Goal: Participate in discussion

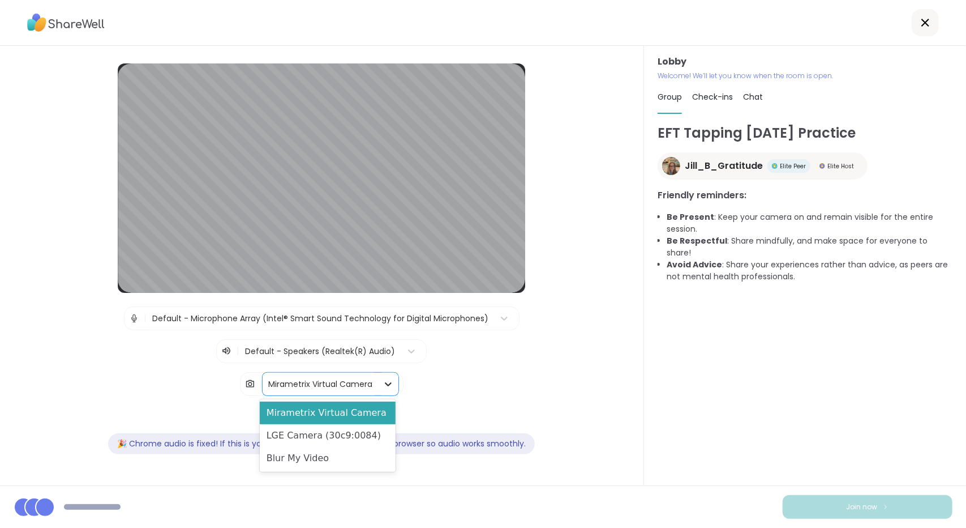
click at [385, 380] on icon at bounding box center [388, 383] width 11 height 11
click at [338, 427] on div "LGE Camera (30c9:0084)" at bounding box center [328, 435] width 136 height 23
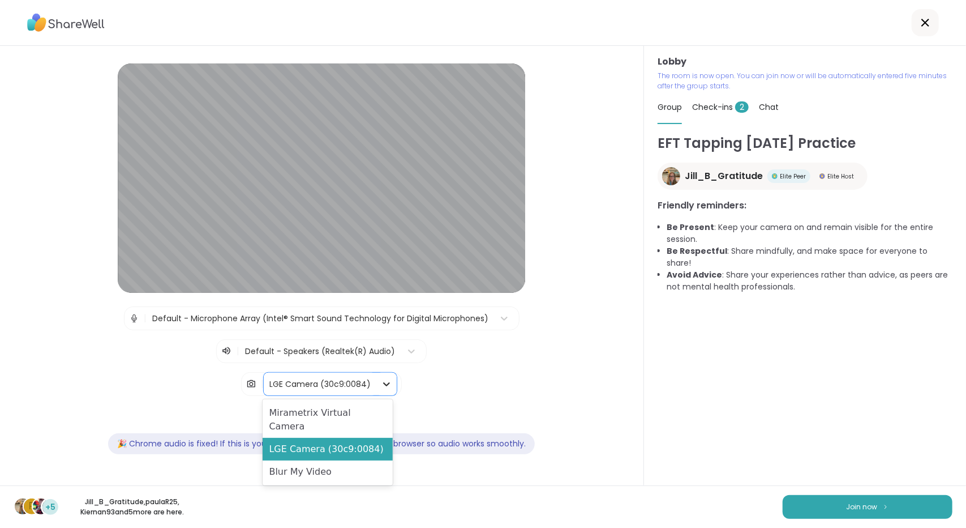
click at [376, 380] on div at bounding box center [386, 384] width 20 height 20
click at [337, 438] on div "LGE Camera (30c9:0084)" at bounding box center [328, 449] width 131 height 23
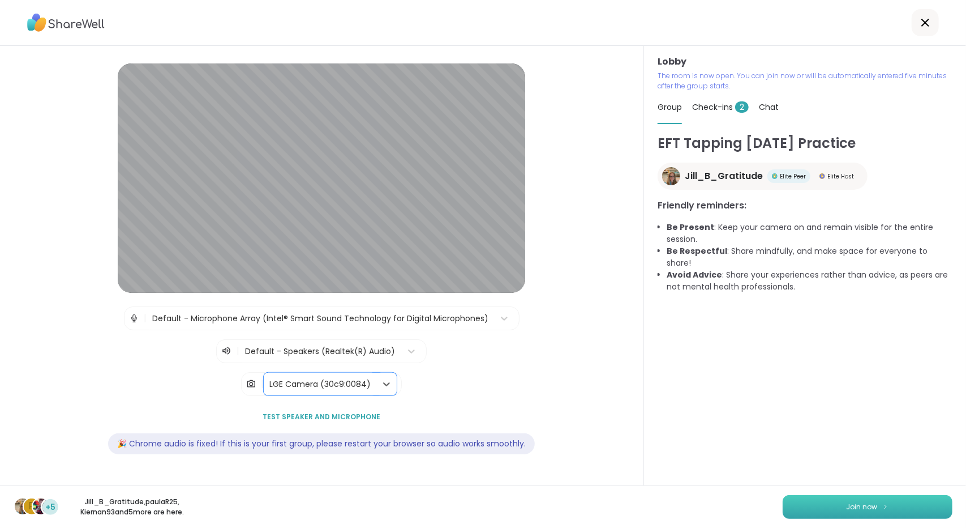
click at [811, 496] on button "Join now" at bounding box center [868, 507] width 170 height 24
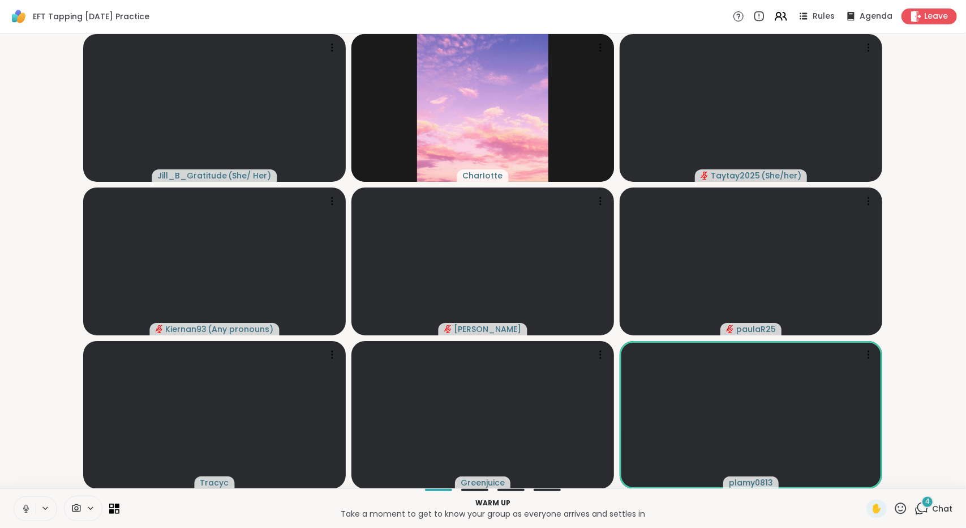
click at [78, 513] on icon at bounding box center [76, 508] width 10 height 11
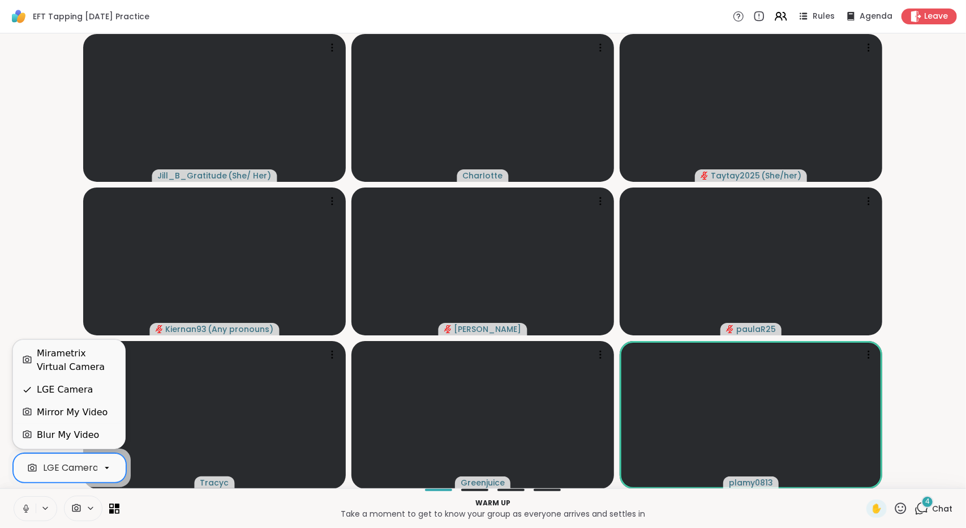
click at [67, 473] on div "LGE Camera" at bounding box center [70, 468] width 55 height 14
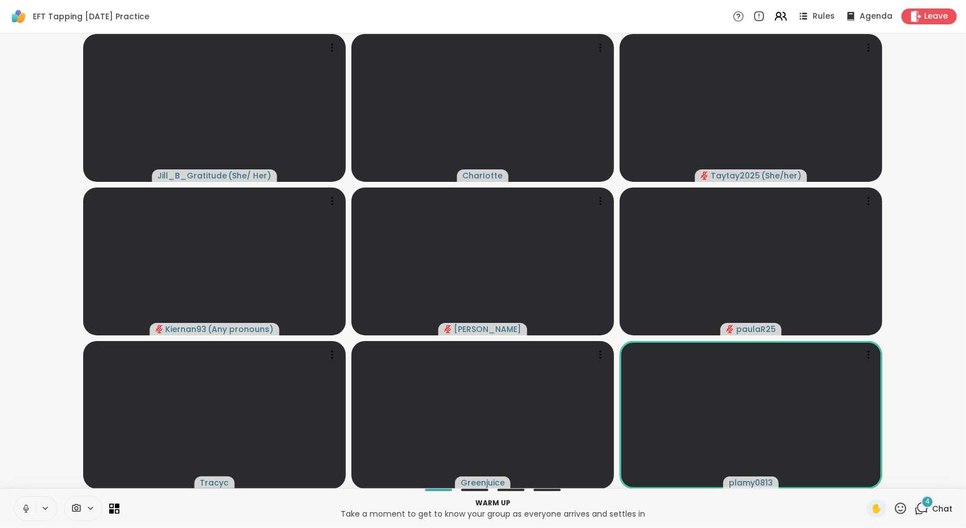
click at [64, 310] on video-player-container "Jill_B_Gratitude ( She/ Her ) CharIotte Taytay2025 ( She/her ) Kiernan93 ( Any …" at bounding box center [483, 260] width 953 height 445
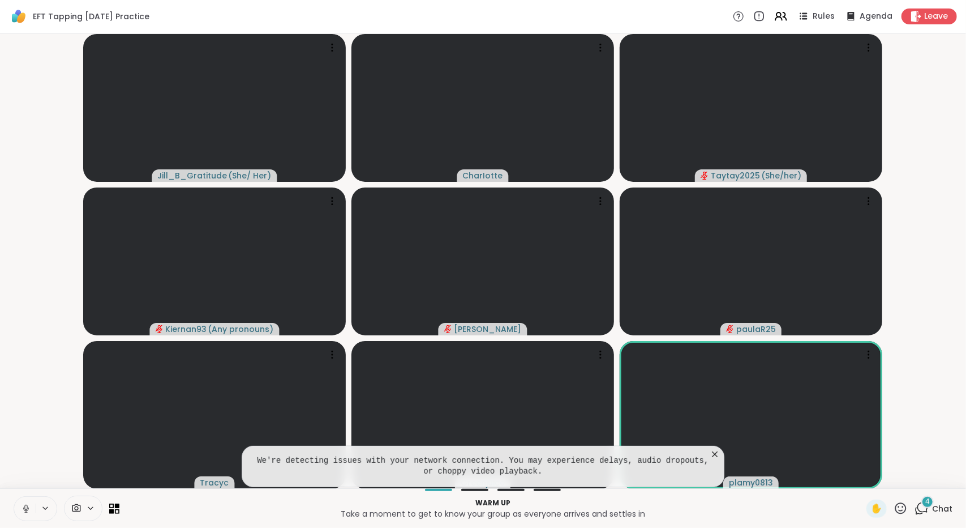
click at [22, 505] on icon at bounding box center [26, 508] width 10 height 10
click at [714, 456] on icon at bounding box center [715, 454] width 6 height 6
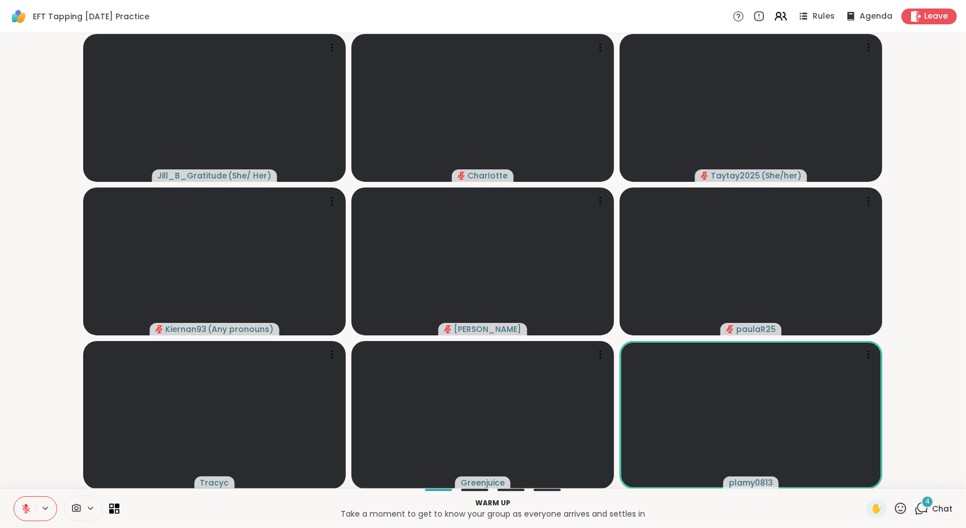
click at [932, 505] on span "Chat" at bounding box center [942, 508] width 20 height 11
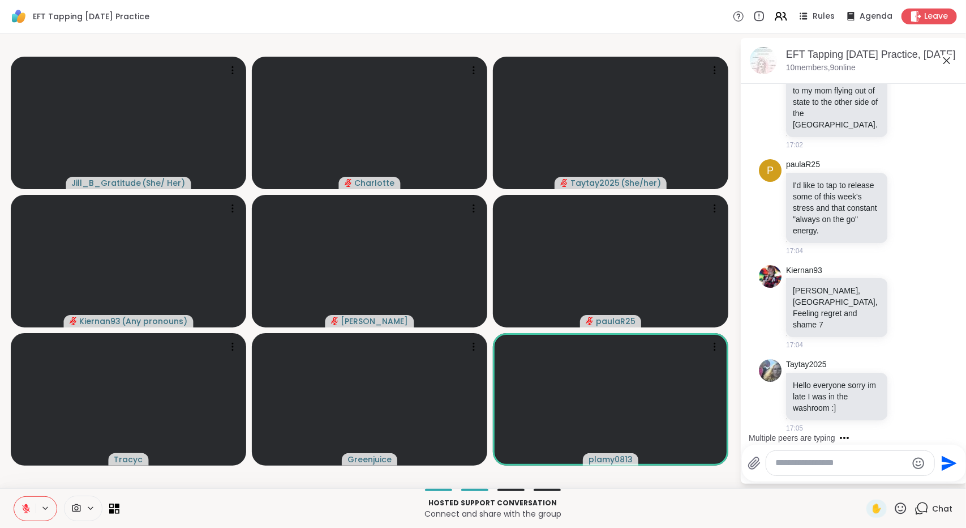
scroll to position [796, 0]
click at [859, 464] on textarea "Type your message" at bounding box center [841, 463] width 132 height 12
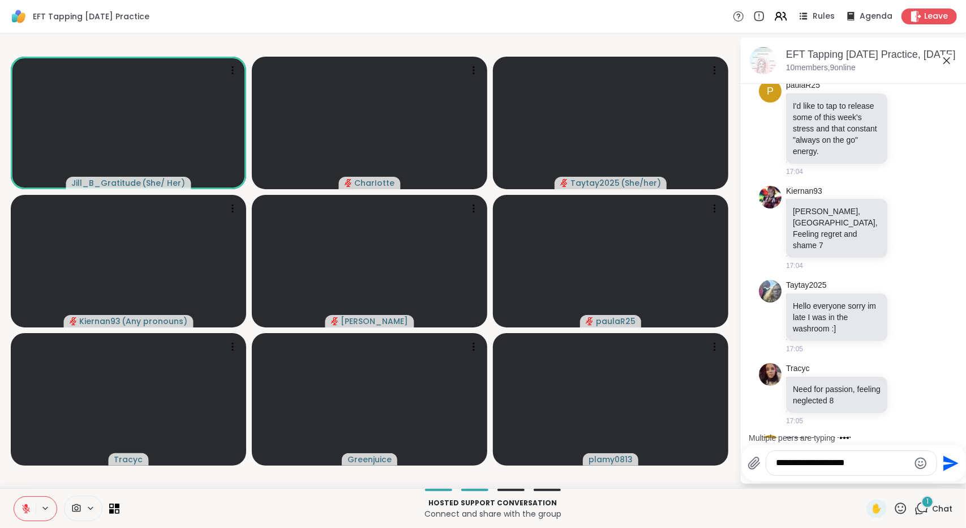
scroll to position [927, 0]
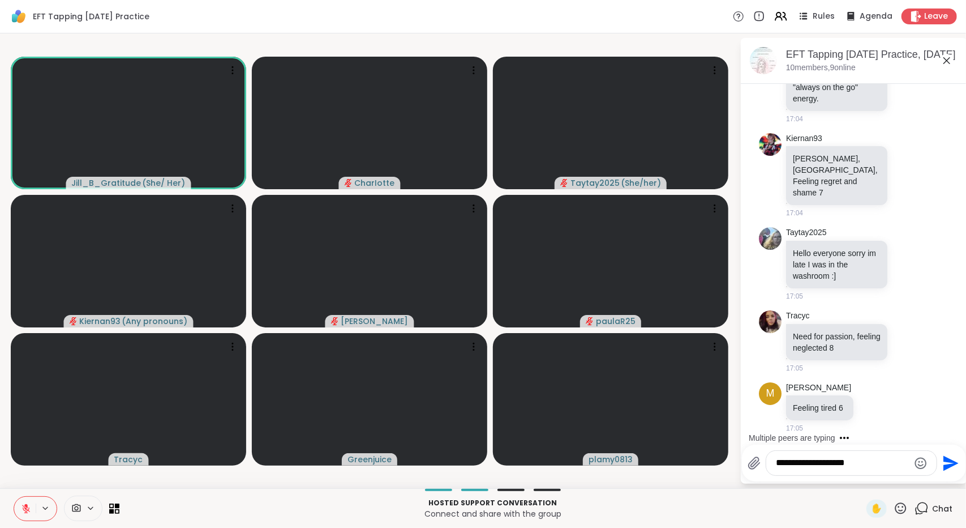
click at [850, 461] on textarea "**********" at bounding box center [843, 463] width 132 height 12
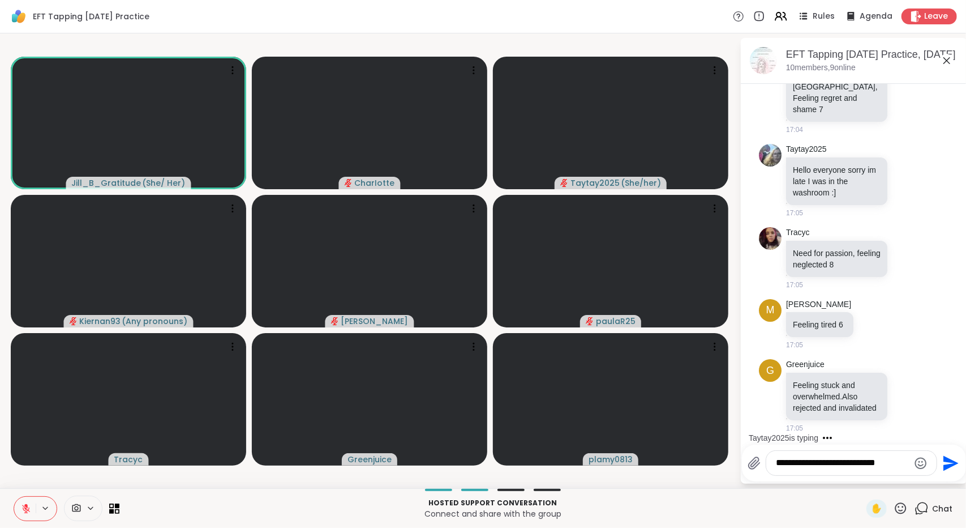
scroll to position [1021, 0]
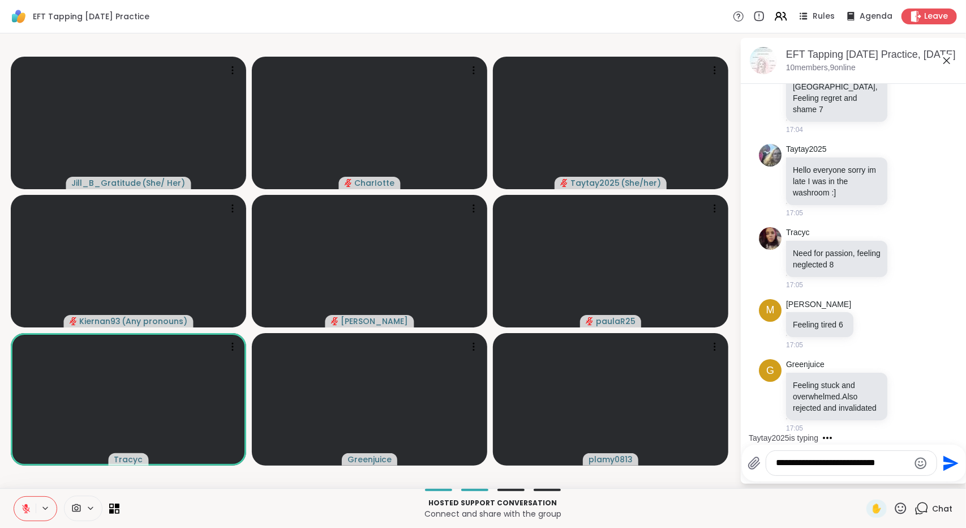
click at [899, 461] on textarea "**********" at bounding box center [843, 463] width 132 height 12
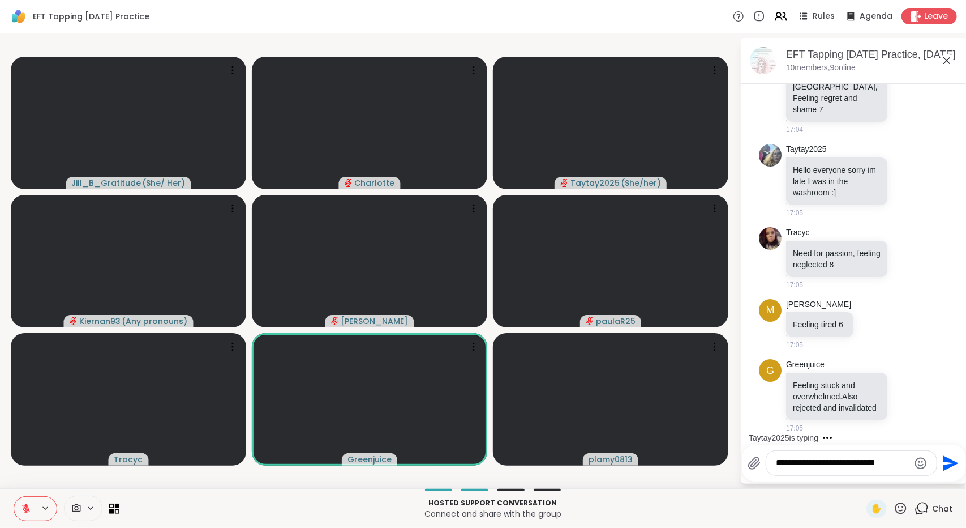
click at [846, 462] on textarea "**********" at bounding box center [843, 463] width 132 height 12
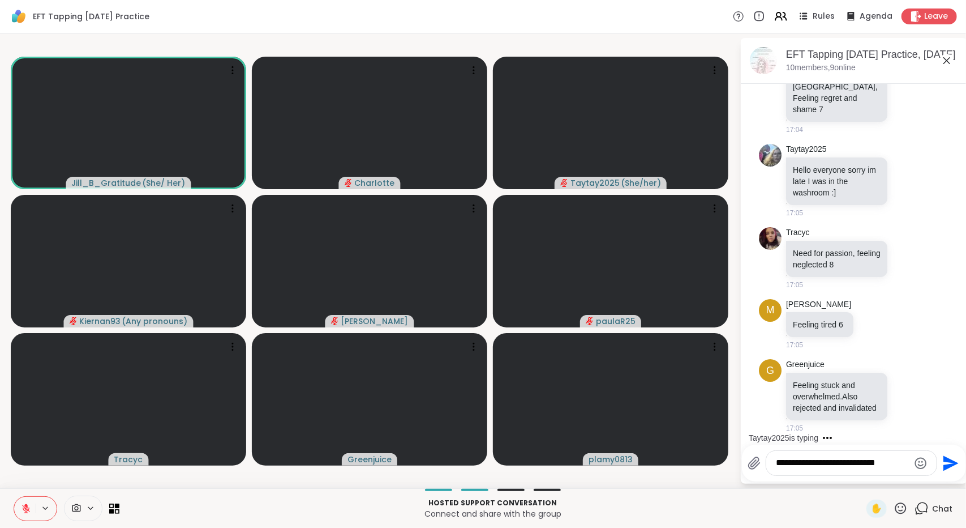
click at [857, 463] on textarea "**********" at bounding box center [843, 463] width 132 height 12
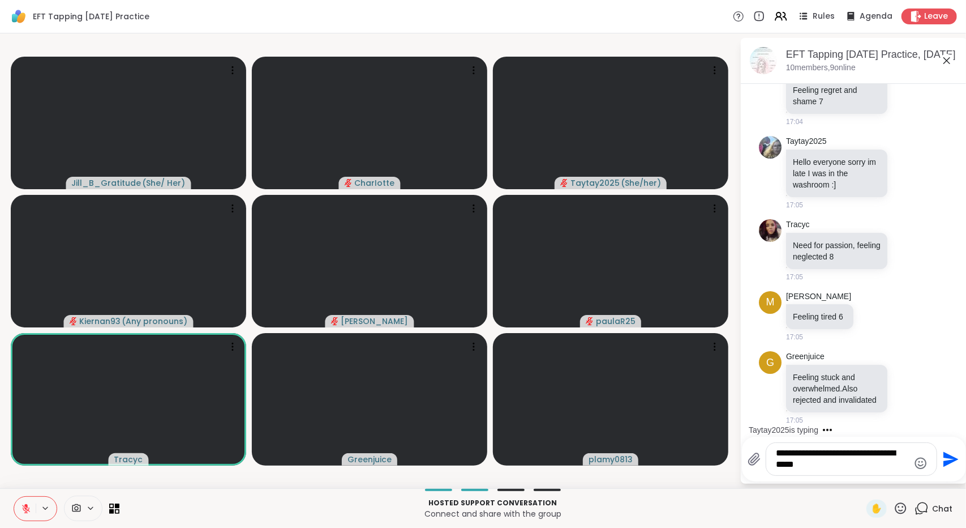
type textarea "**********"
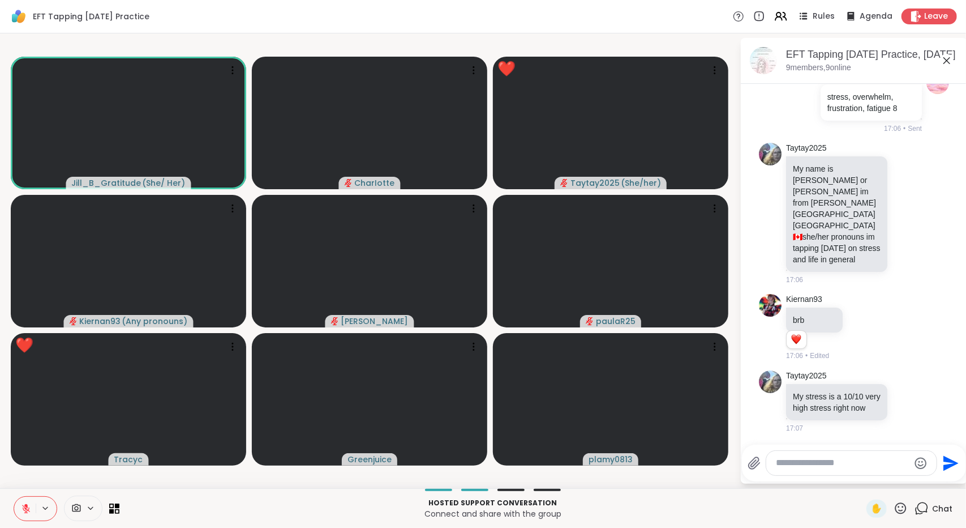
scroll to position [1379, 0]
click at [895, 508] on icon at bounding box center [901, 508] width 14 height 14
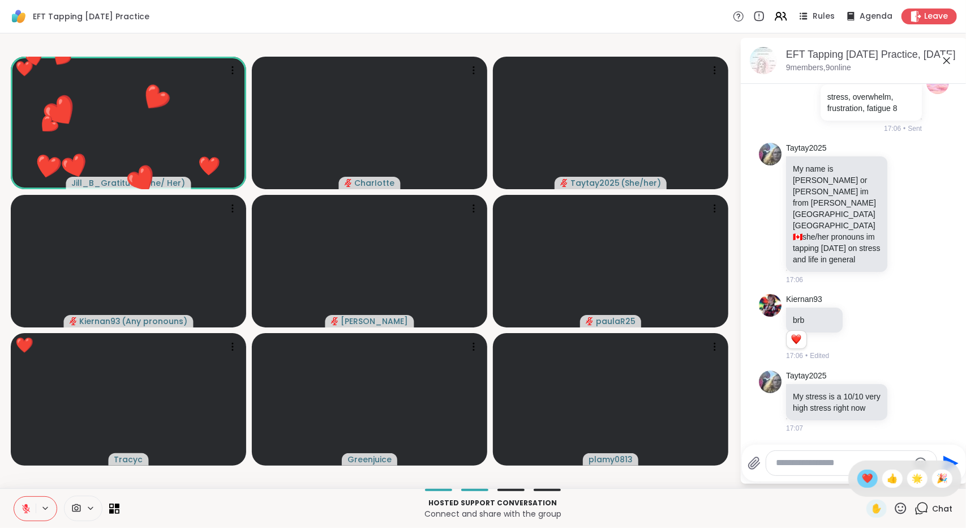
click at [862, 479] on span "❤️" at bounding box center [867, 478] width 11 height 14
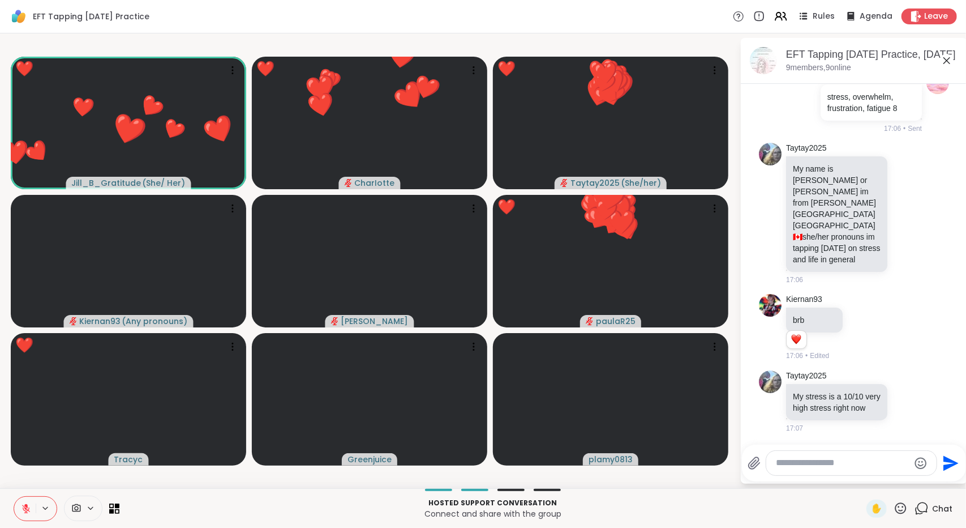
click at [783, 509] on p "Connect and share with the group" at bounding box center [493, 513] width 734 height 11
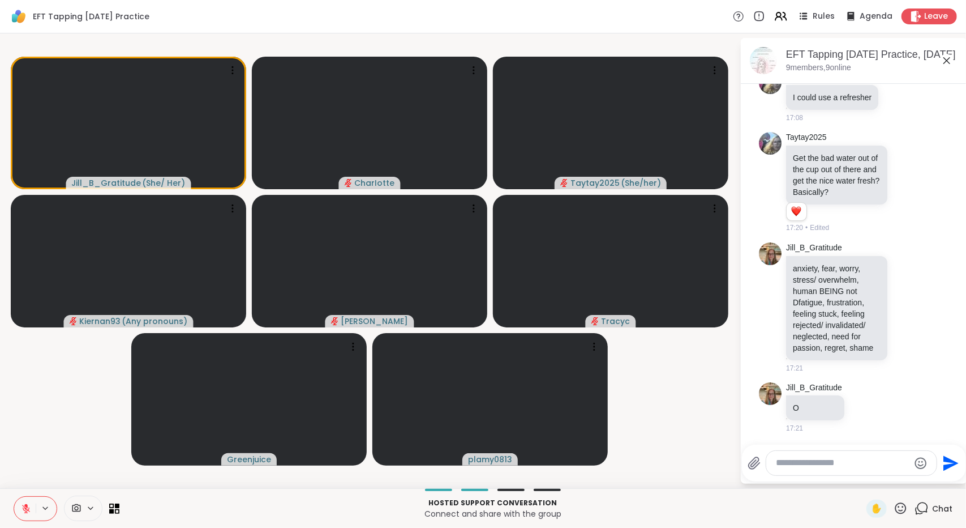
scroll to position [1853, 0]
click at [957, 408] on html "EFT Tapping [DATE] Practice Rules Agenda Leave Jill_B_Gratitude ( She/ Her ) Ch…" at bounding box center [483, 264] width 966 height 528
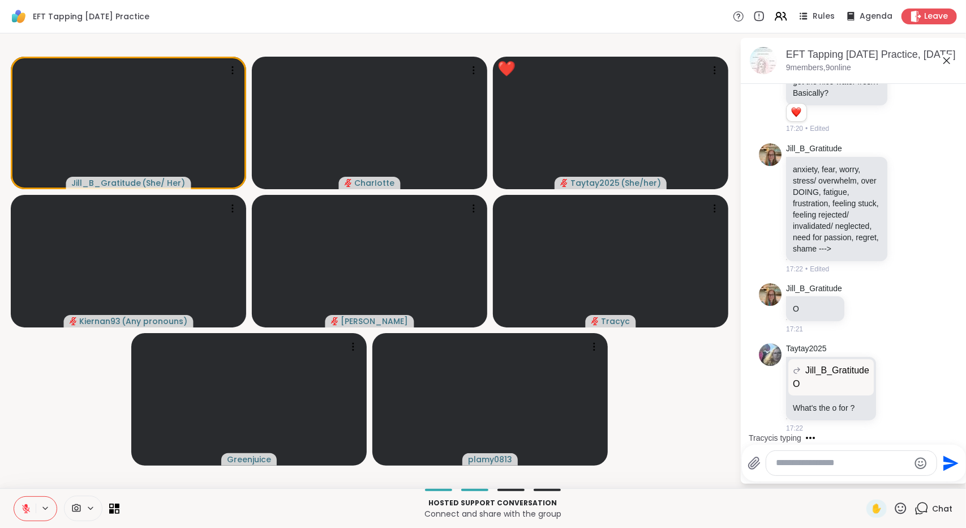
scroll to position [1953, 0]
click at [856, 473] on div at bounding box center [851, 463] width 170 height 24
click at [851, 466] on textarea "Type your message" at bounding box center [843, 463] width 132 height 12
click at [862, 467] on textarea "Type your message" at bounding box center [843, 463] width 132 height 12
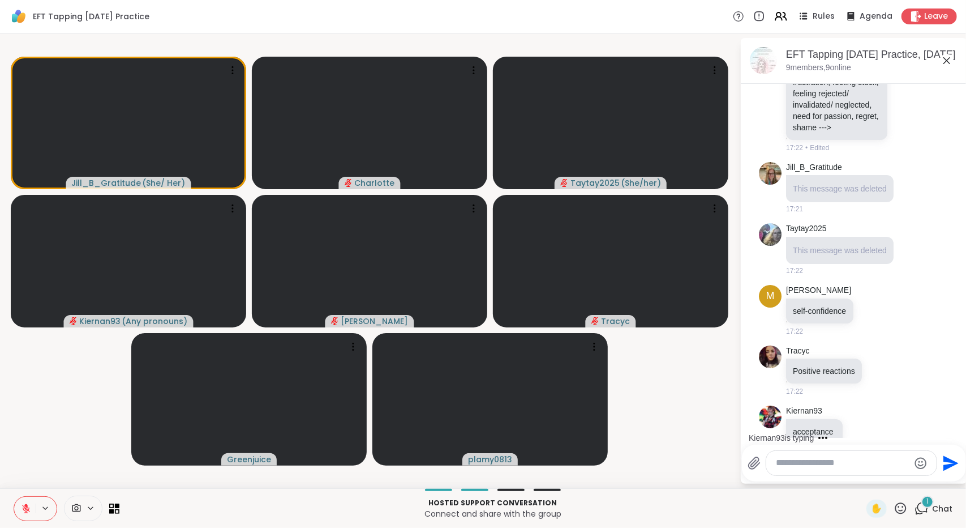
scroll to position [2096, 0]
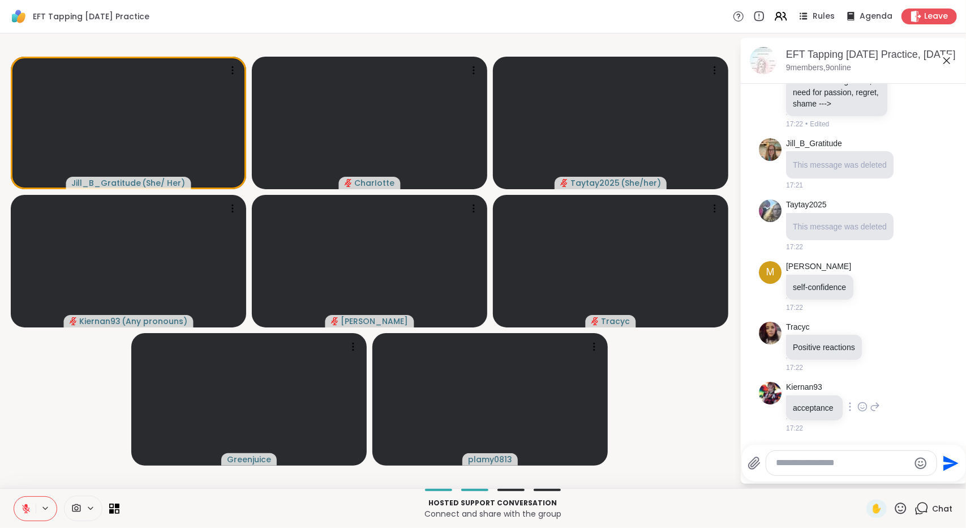
click at [818, 404] on p "acceptance" at bounding box center [814, 407] width 43 height 11
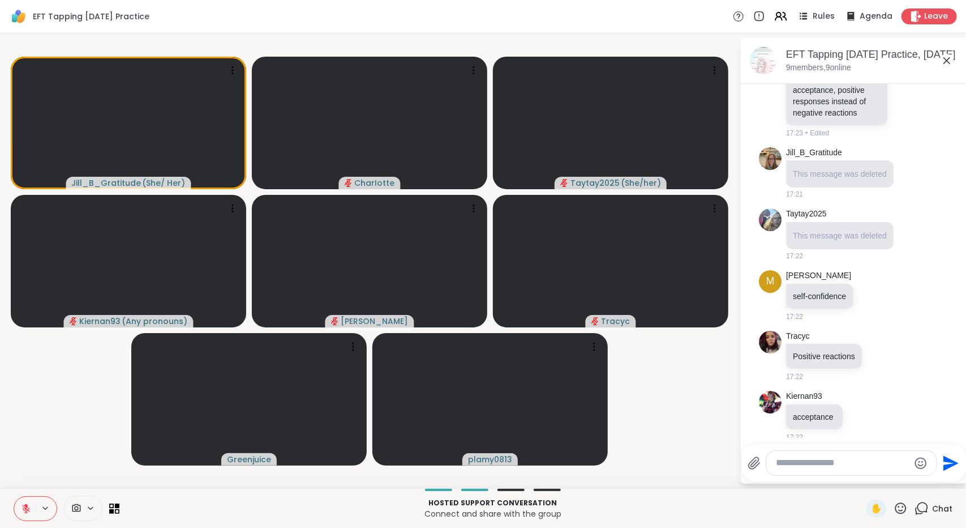
scroll to position [2141, 0]
